Goal: Find specific page/section: Find specific page/section

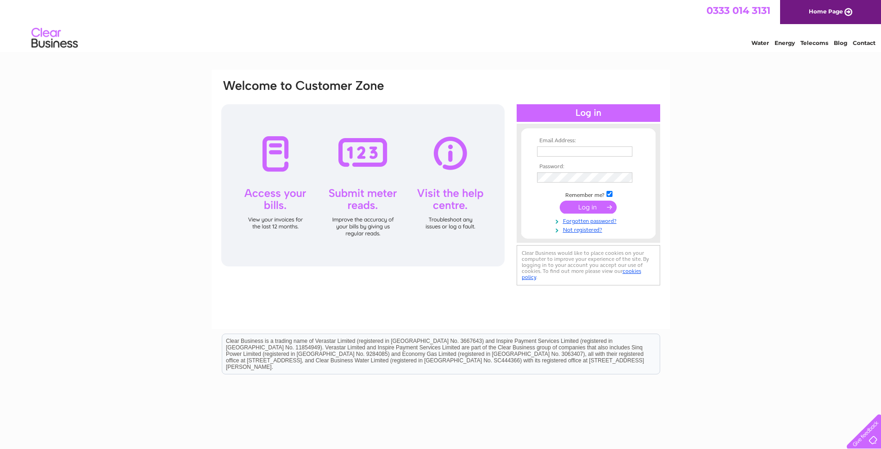
type input "deanston.station@unicomemail.co.uk"
click at [582, 207] on input "submit" at bounding box center [588, 207] width 57 height 13
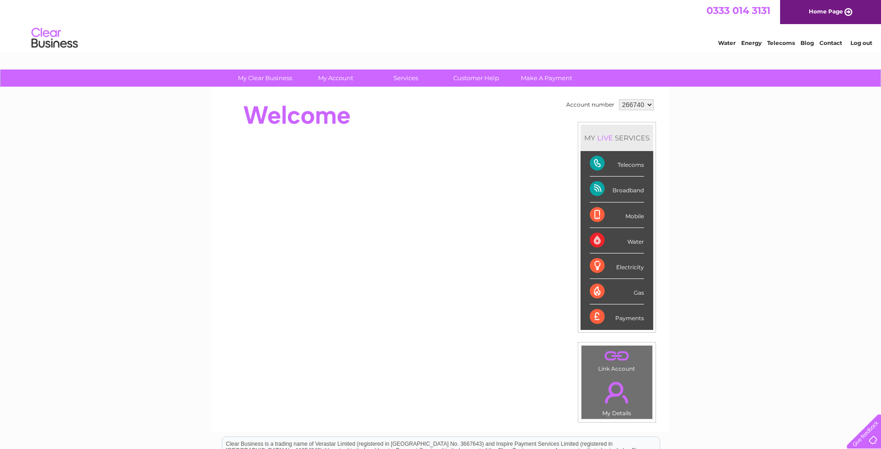
click at [649, 104] on select "266740" at bounding box center [636, 104] width 35 height 11
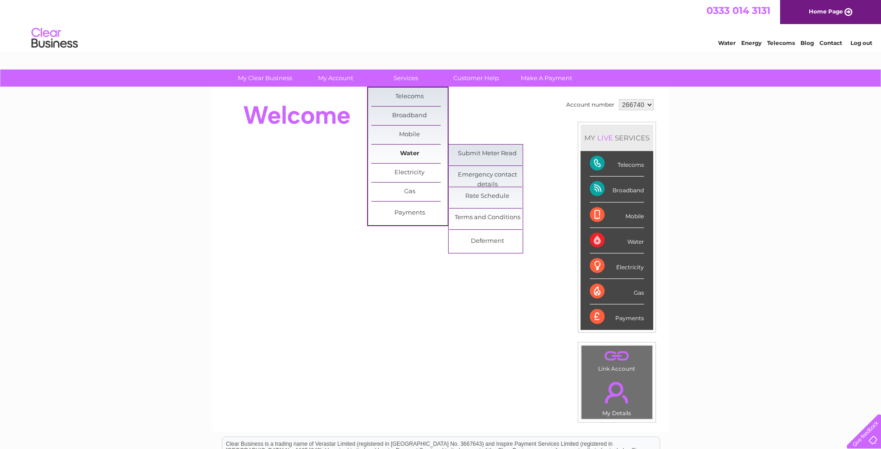
click at [405, 151] on link "Water" at bounding box center [409, 154] width 76 height 19
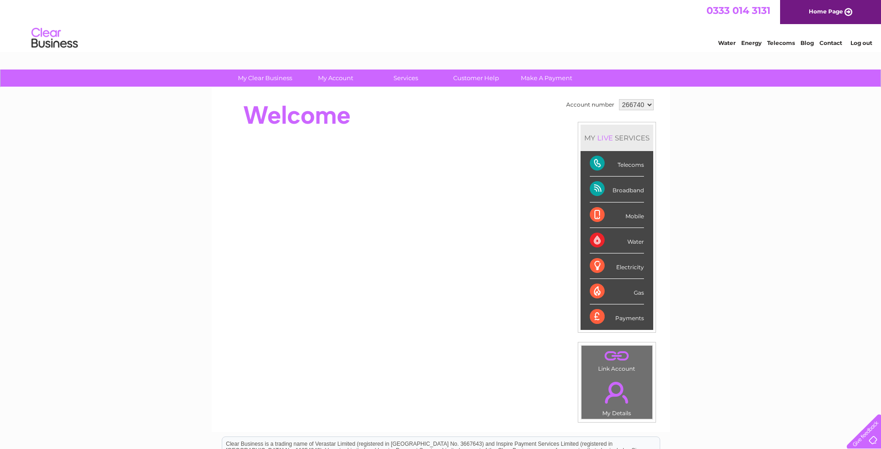
click at [726, 42] on link "Water" at bounding box center [727, 42] width 18 height 7
